Goal: Task Accomplishment & Management: Manage account settings

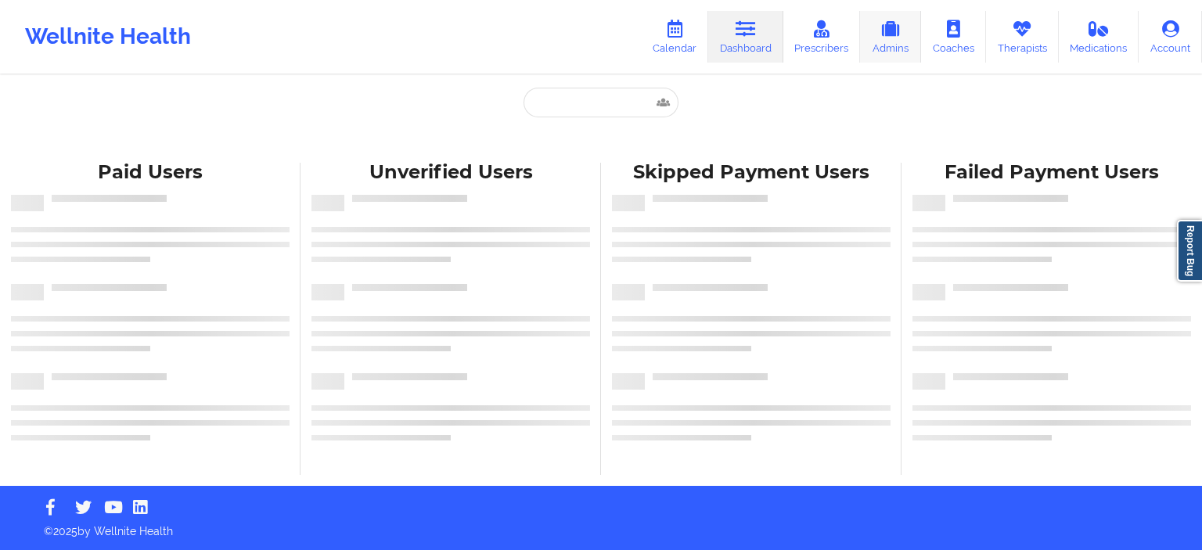
click at [862, 58] on link "Admins" at bounding box center [890, 37] width 61 height 52
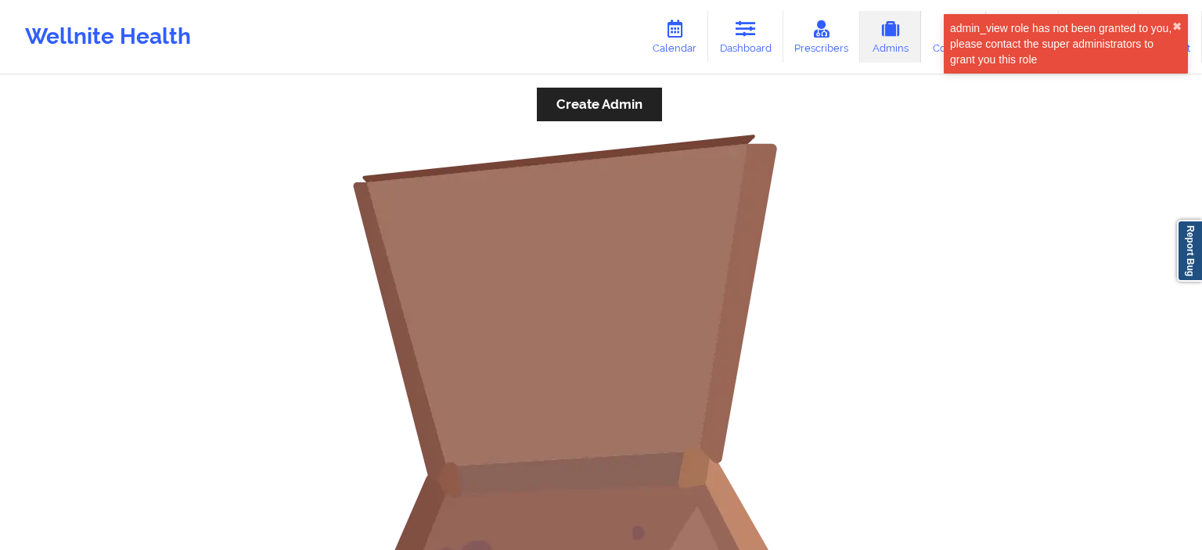
click at [1006, 52] on div "admin_view role has not been granted to you, please contact the super administr…" at bounding box center [1065, 49] width 250 height 77
click at [1175, 32] on button "✖︎" at bounding box center [1176, 26] width 9 height 13
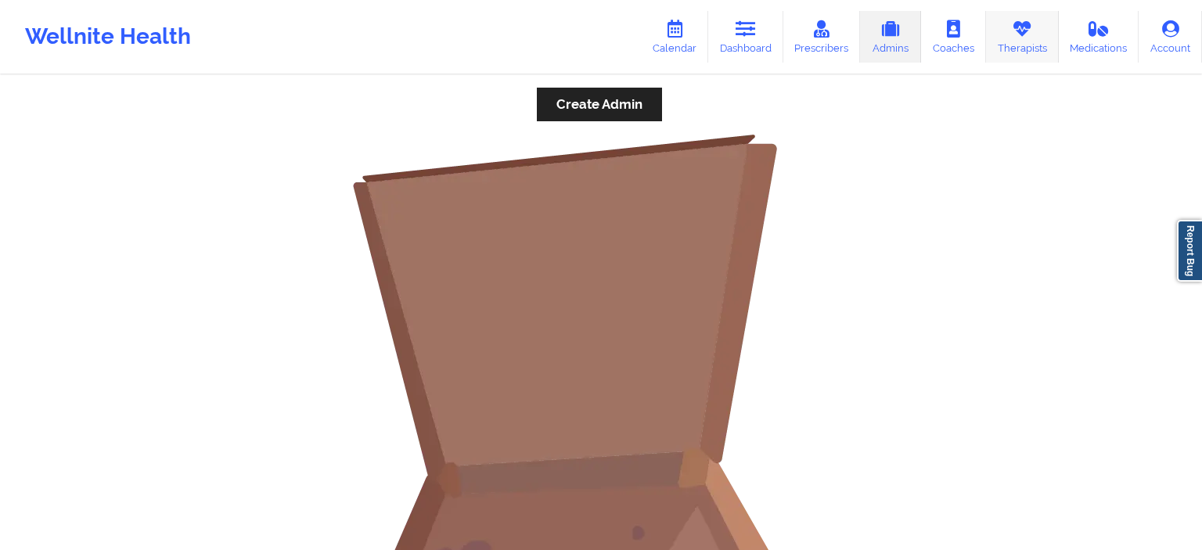
click at [1000, 48] on link "Therapists" at bounding box center [1022, 37] width 73 height 52
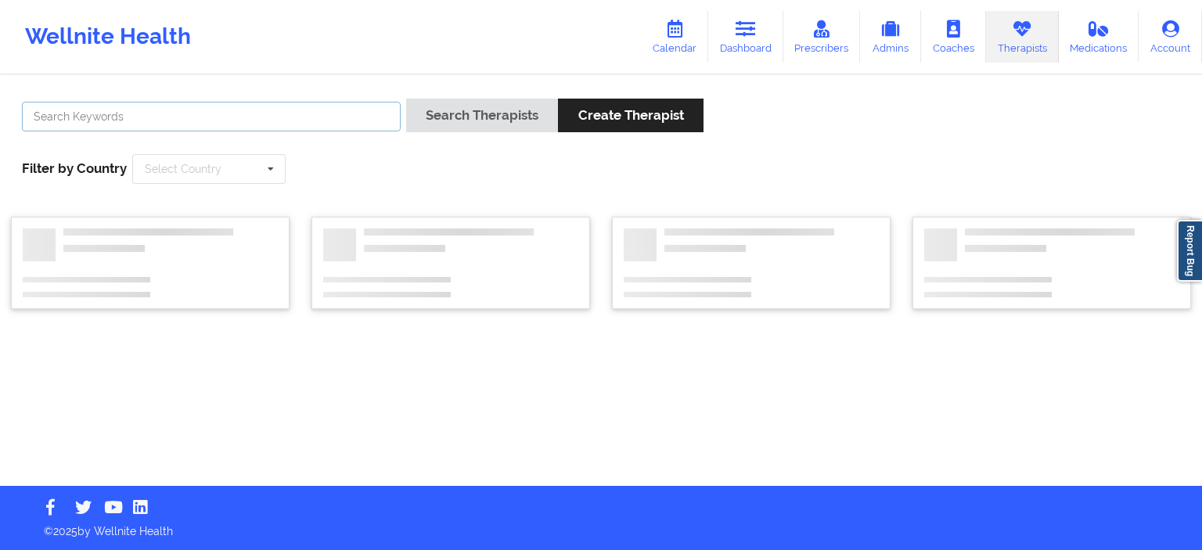
click at [198, 124] on input "text" at bounding box center [211, 117] width 379 height 30
paste input "[PERSON_NAME]"
type input "[PERSON_NAME]"
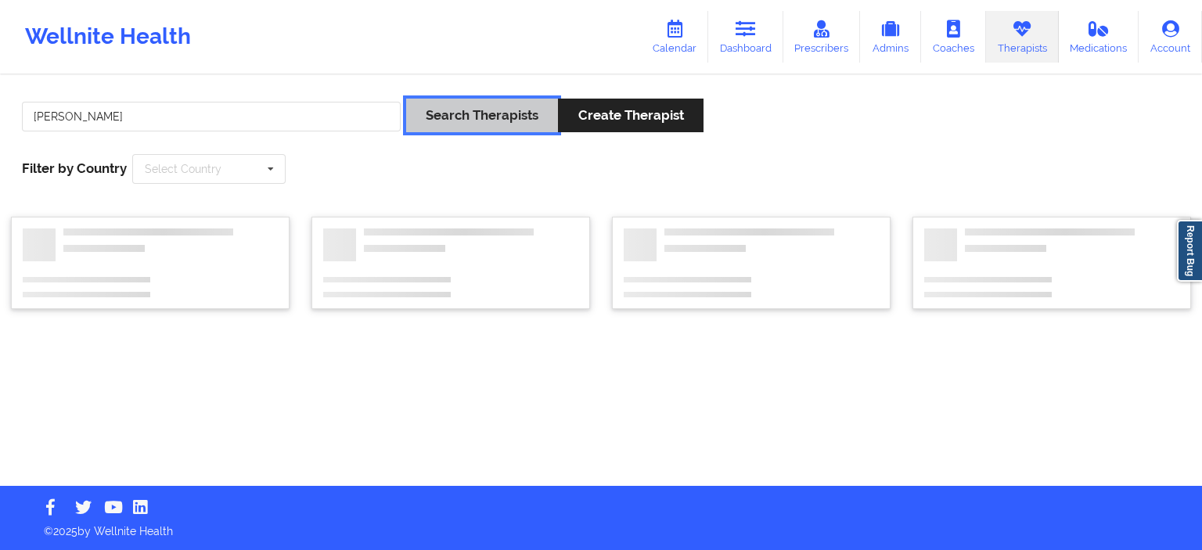
click at [498, 118] on button "Search Therapists" at bounding box center [482, 116] width 152 height 34
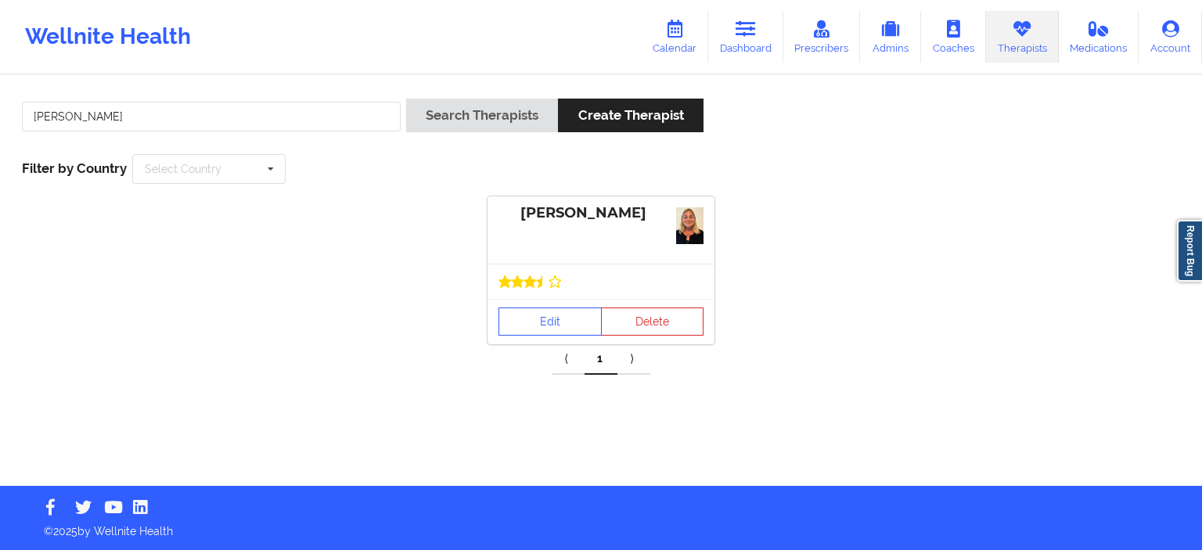
click at [611, 233] on div "[PERSON_NAME]" at bounding box center [600, 229] width 227 height 67
click at [534, 320] on link "Edit" at bounding box center [549, 321] width 103 height 28
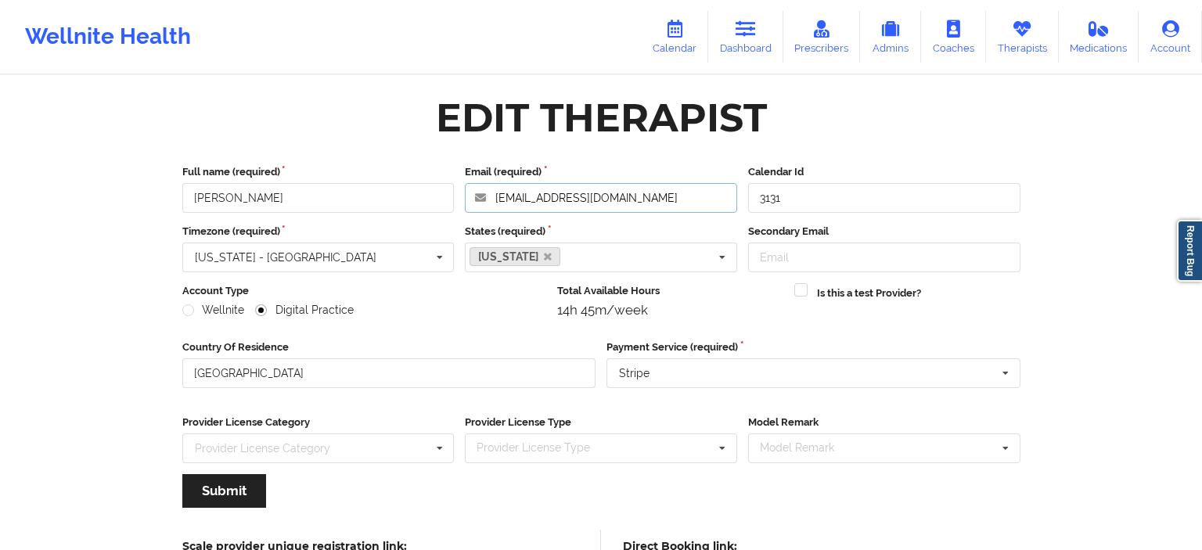
drag, startPoint x: 638, startPoint y: 200, endPoint x: 495, endPoint y: 201, distance: 143.2
click at [495, 201] on input "[EMAIL_ADDRESS][DOMAIN_NAME]" at bounding box center [601, 198] width 272 height 30
drag, startPoint x: 495, startPoint y: 198, endPoint x: 638, endPoint y: 201, distance: 142.4
click at [638, 201] on input "[EMAIL_ADDRESS][DOMAIN_NAME]" at bounding box center [601, 198] width 272 height 30
click at [678, 44] on link "Calendar" at bounding box center [674, 37] width 67 height 52
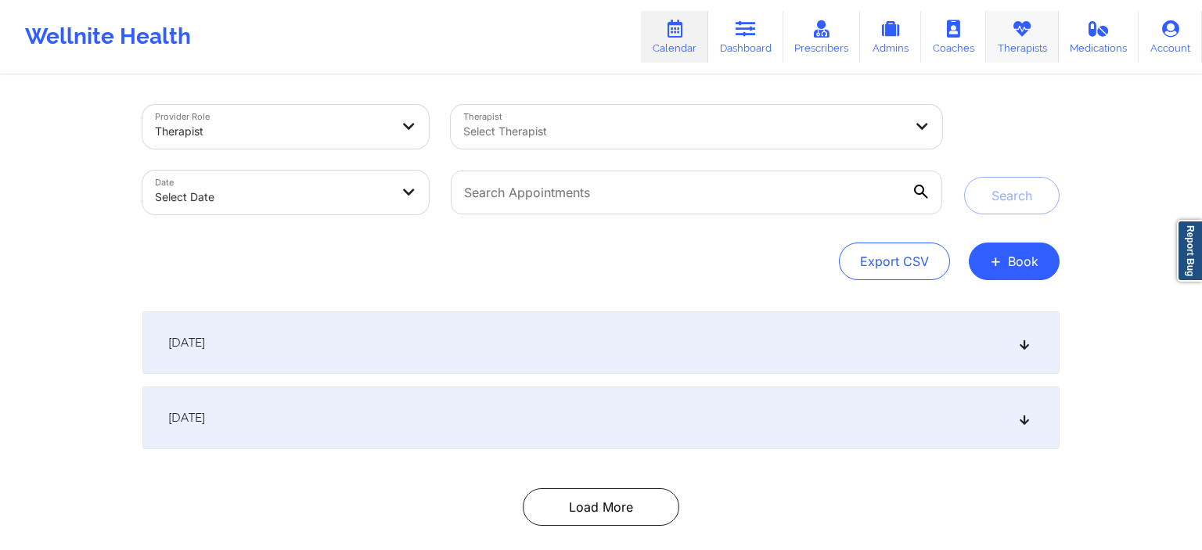
click at [1030, 47] on link "Therapists" at bounding box center [1022, 37] width 73 height 52
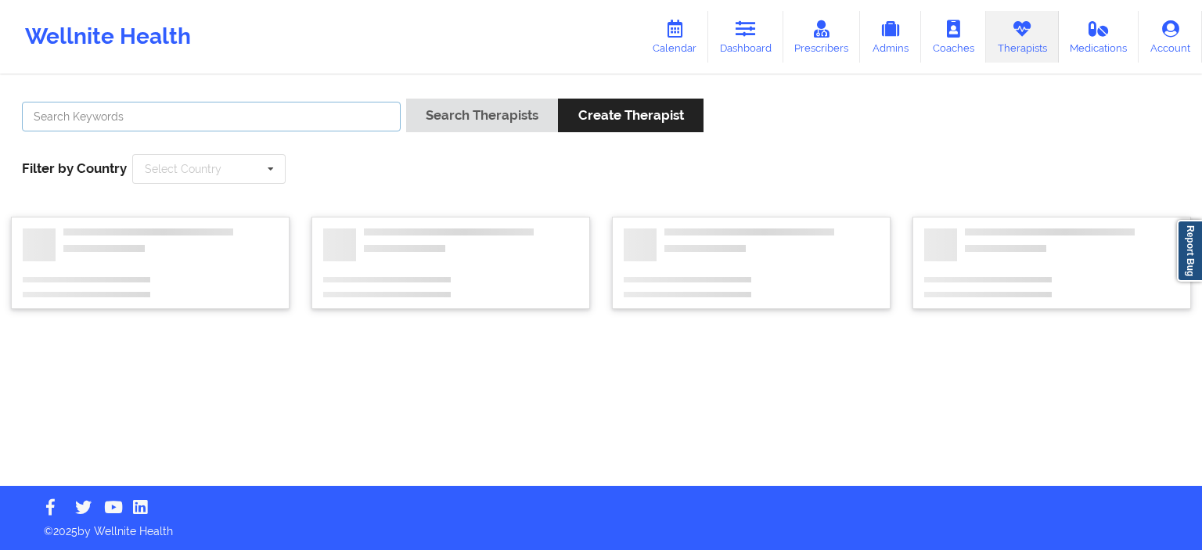
click at [176, 114] on input "text" at bounding box center [211, 117] width 379 height 30
click at [176, 112] on input "text" at bounding box center [211, 117] width 379 height 30
type input "[PERSON_NAME]"
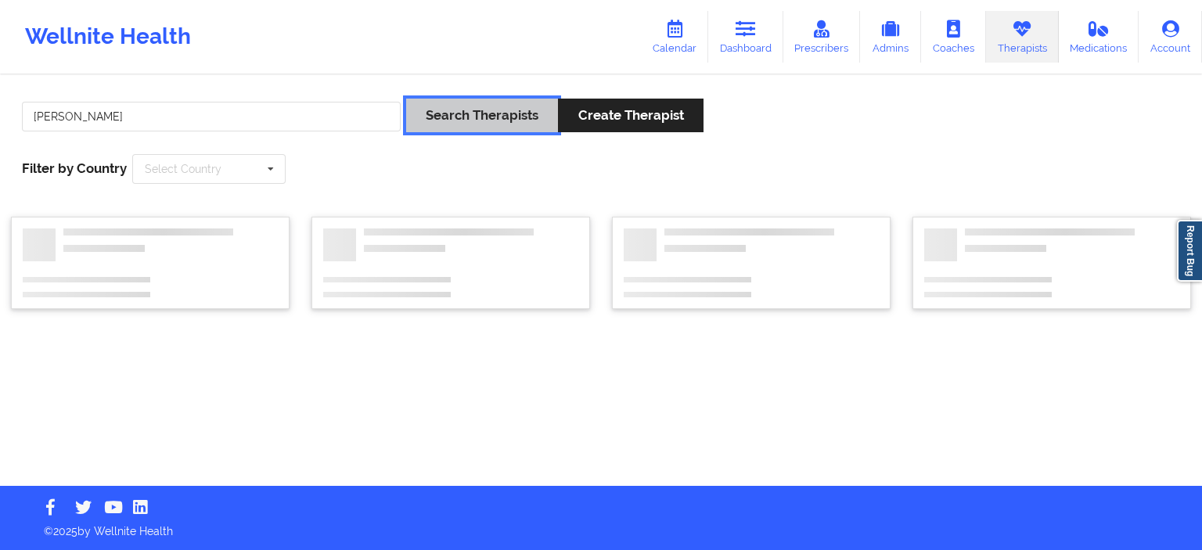
click at [484, 123] on button "Search Therapists" at bounding box center [482, 116] width 152 height 34
